Goal: Task Accomplishment & Management: Manage account settings

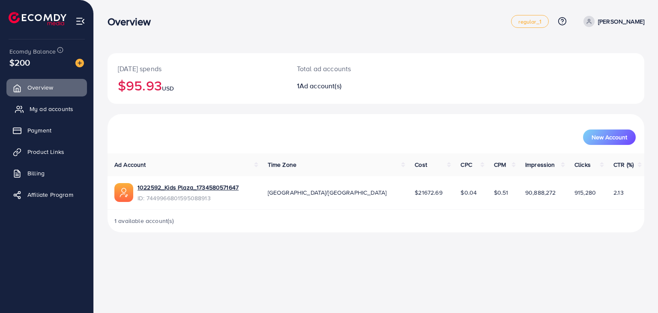
click at [45, 107] on span "My ad accounts" at bounding box center [52, 109] width 44 height 9
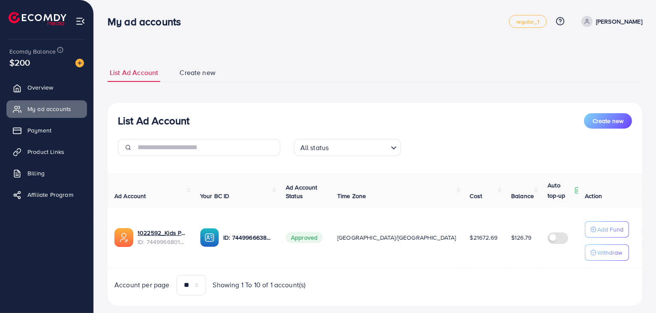
click at [122, 124] on h3 "List Ad Account" at bounding box center [154, 120] width 72 height 12
click at [147, 122] on h3 "List Ad Account" at bounding box center [154, 120] width 72 height 12
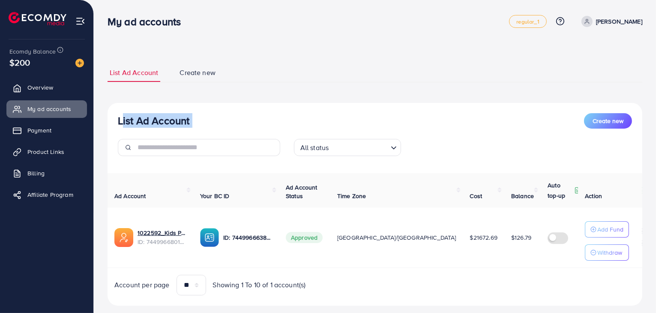
click at [147, 122] on h3 "List Ad Account" at bounding box center [154, 120] width 72 height 12
click at [150, 120] on h3 "List Ad Account" at bounding box center [154, 120] width 72 height 12
